Goal: Navigation & Orientation: Find specific page/section

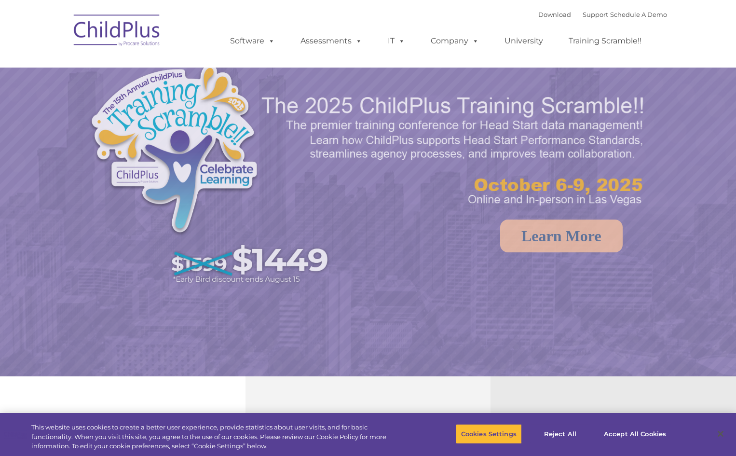
select select "MEDIUM"
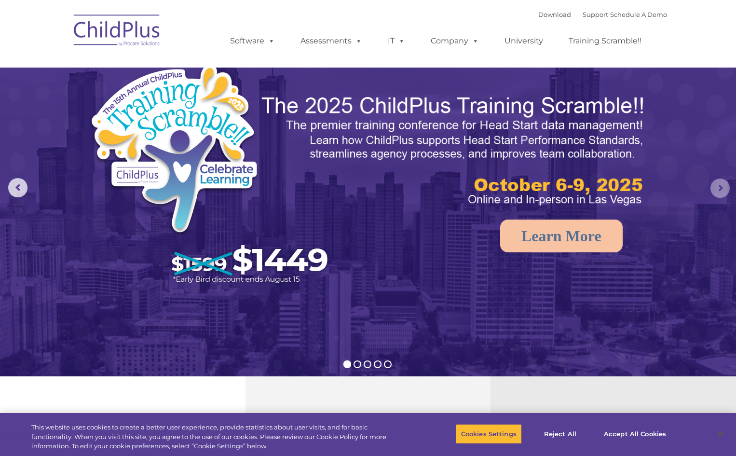
click at [721, 186] on rs-arrow at bounding box center [719, 187] width 19 height 19
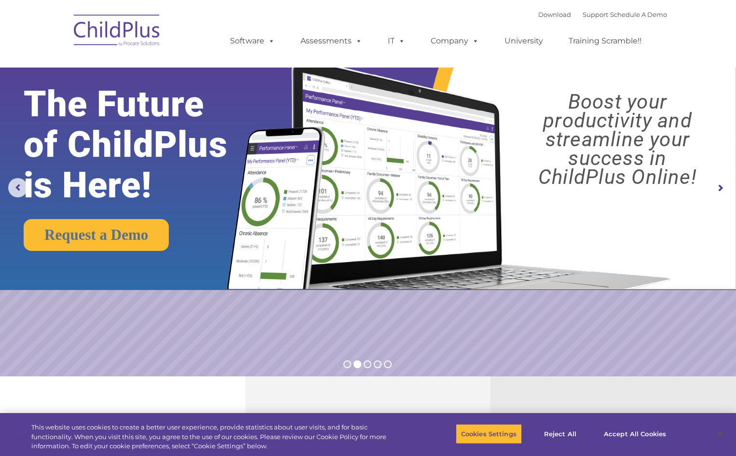
click at [721, 186] on rs-arrow at bounding box center [719, 187] width 19 height 19
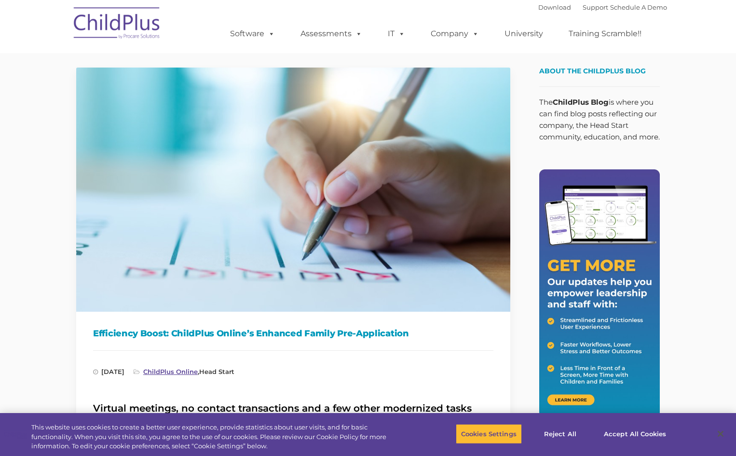
click at [198, 370] on link "ChildPlus Online" at bounding box center [170, 371] width 54 height 8
